Goal: Navigation & Orientation: Find specific page/section

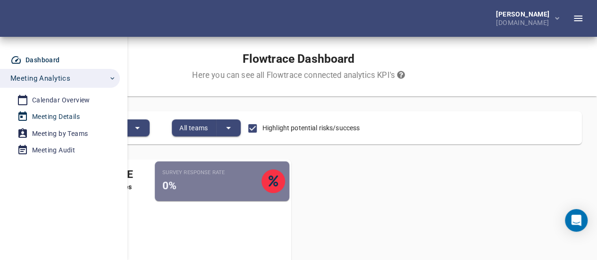
click at [63, 117] on div "Meeting Details" at bounding box center [56, 117] width 48 height 12
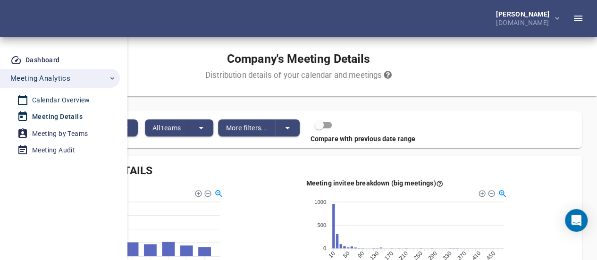
click at [72, 103] on div "Calendar Overview" at bounding box center [61, 100] width 58 height 12
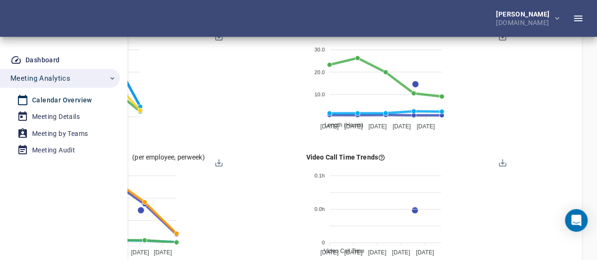
scroll to position [1015, 0]
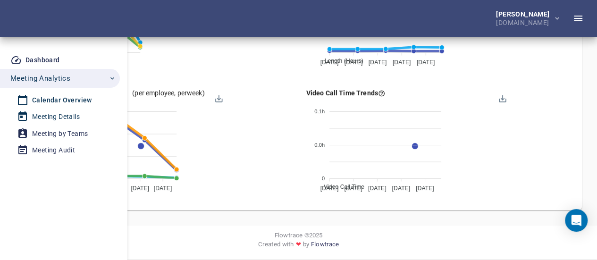
click at [67, 117] on div "Meeting Details" at bounding box center [56, 117] width 48 height 12
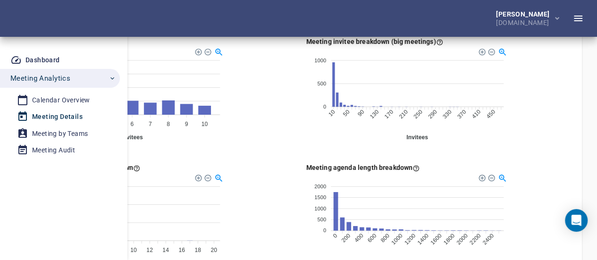
scroll to position [189, 0]
